Goal: Task Accomplishment & Management: Use online tool/utility

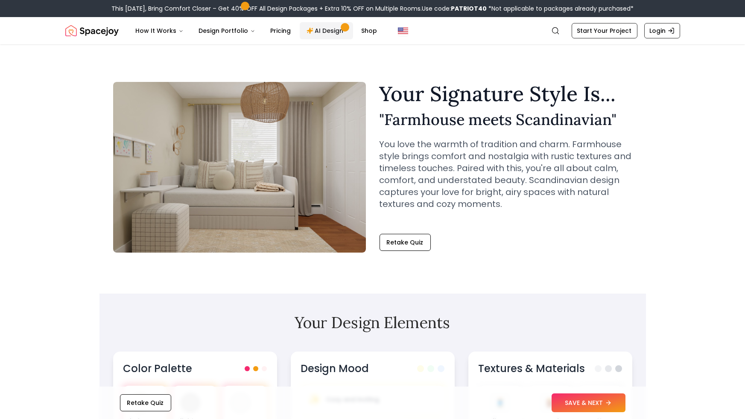
click at [318, 38] on link "AI Design" at bounding box center [326, 30] width 53 height 17
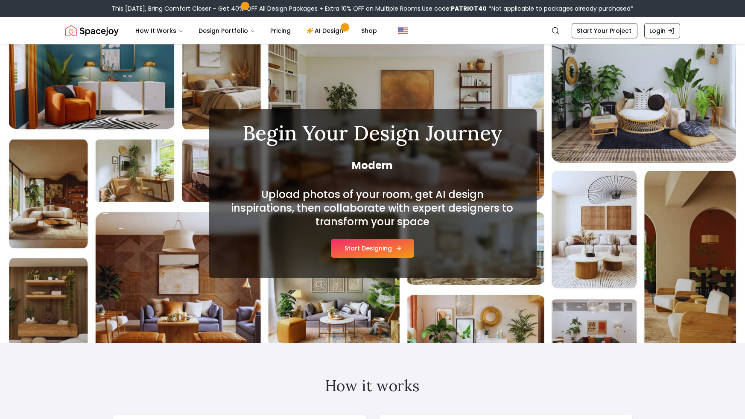
click at [354, 256] on button "Start Designing" at bounding box center [372, 248] width 83 height 19
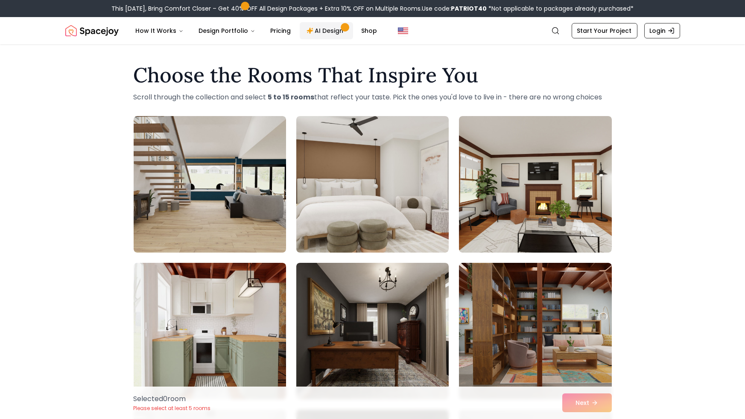
click at [322, 36] on link "AI Design" at bounding box center [326, 30] width 53 height 17
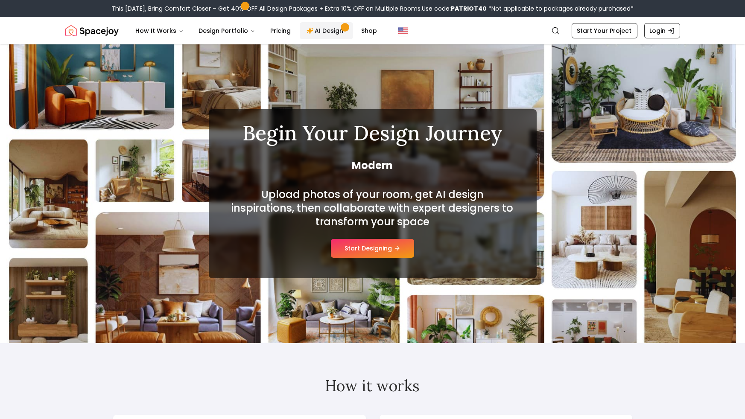
click at [322, 25] on link "AI Design" at bounding box center [326, 30] width 53 height 17
